Goal: Information Seeking & Learning: Learn about a topic

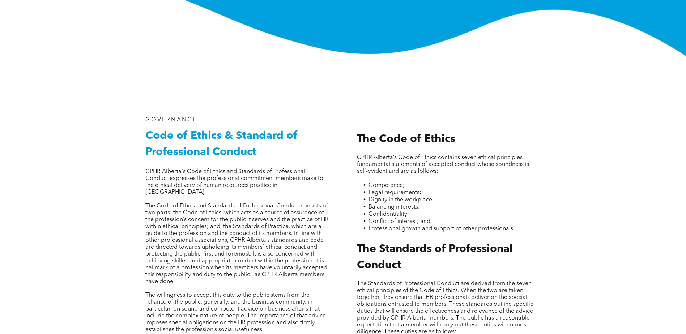
scroll to position [108, 0]
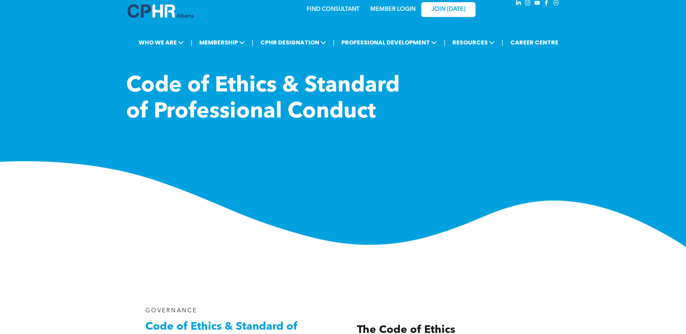
scroll to position [0, 0]
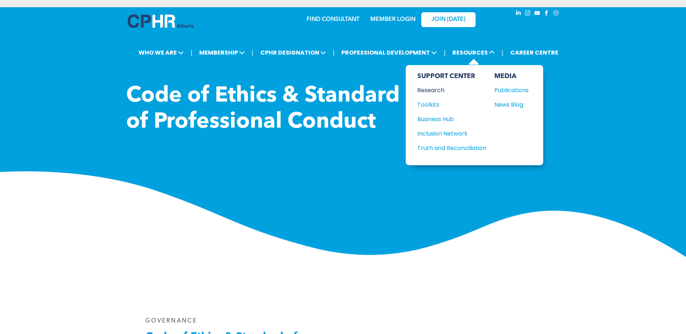
click at [436, 89] on div "Research" at bounding box center [448, 90] width 62 height 9
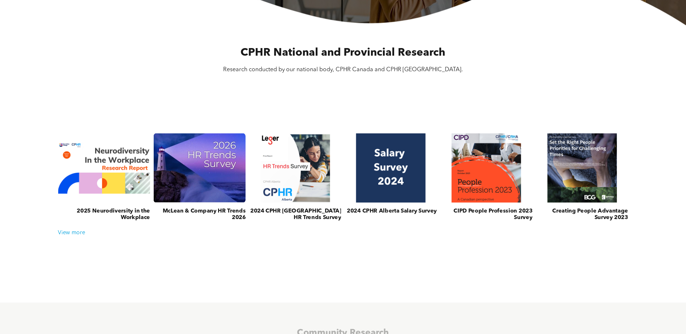
scroll to position [217, 0]
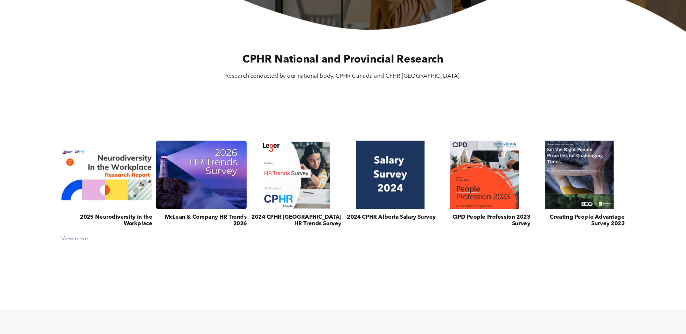
click at [76, 239] on div "View more" at bounding box center [343, 239] width 570 height 7
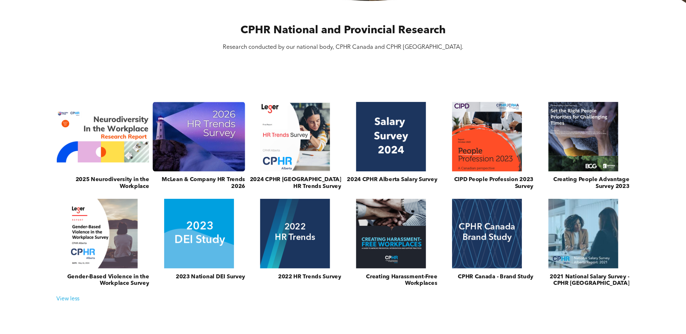
scroll to position [289, 0]
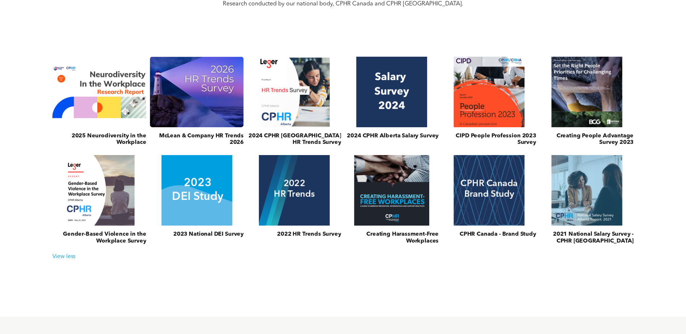
click at [373, 205] on link at bounding box center [391, 190] width 99 height 75
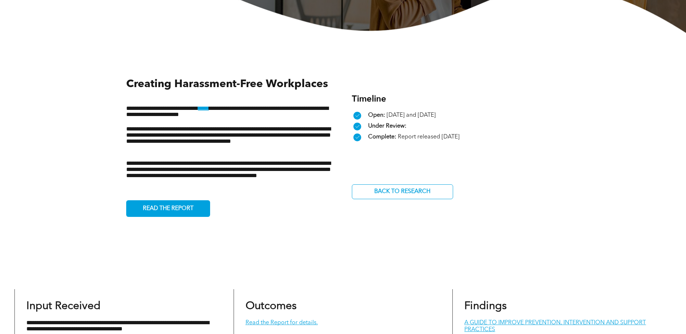
scroll to position [217, 0]
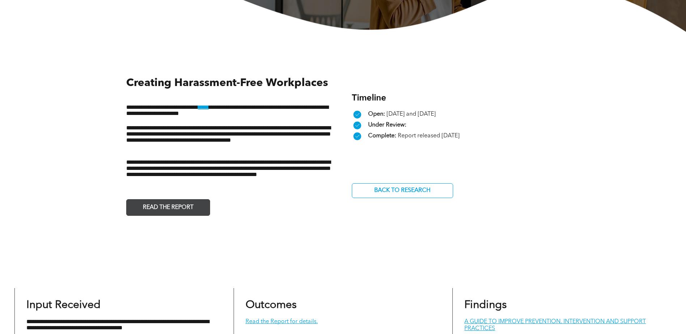
click at [169, 208] on span "READ THE REPORT" at bounding box center [168, 208] width 56 height 14
